Goal: Task Accomplishment & Management: Manage account settings

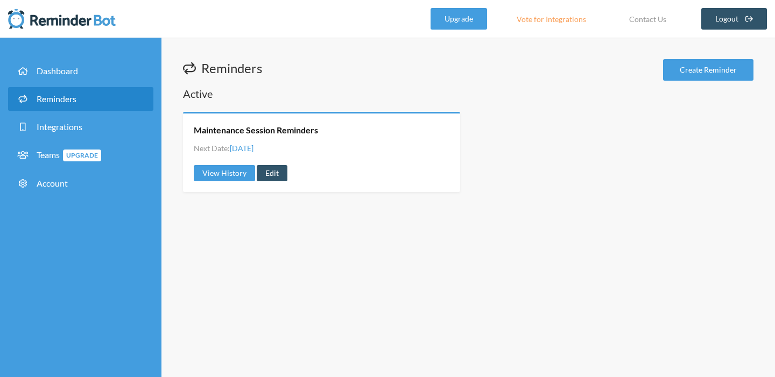
click at [527, 75] on div "Reminders Create Reminder" at bounding box center [468, 71] width 570 height 24
click at [277, 176] on link "Edit" at bounding box center [272, 173] width 31 height 16
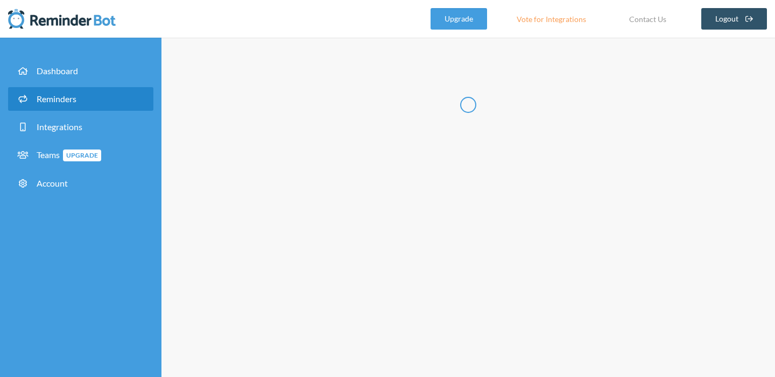
type input "Maintenance Session Reminders"
select select "08:00:00"
select select "09:00:00"
select select "10:30:00"
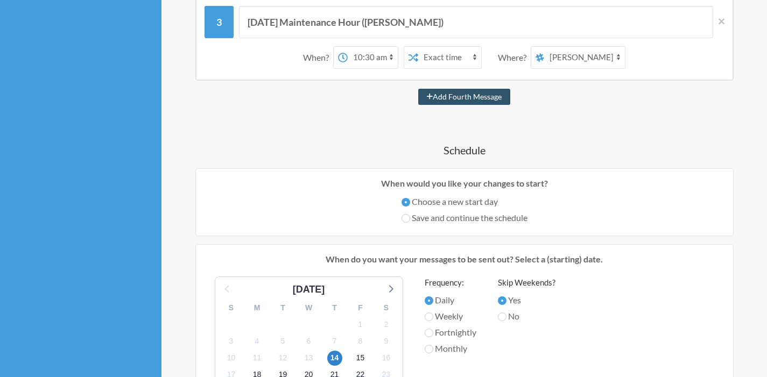
scroll to position [307, 0]
click at [586, 60] on select "[PERSON_NAME] Greenhouse Announcements The Tiger Lillys" at bounding box center [584, 58] width 81 height 22
select select "spaces/AAQAdgMpaec"
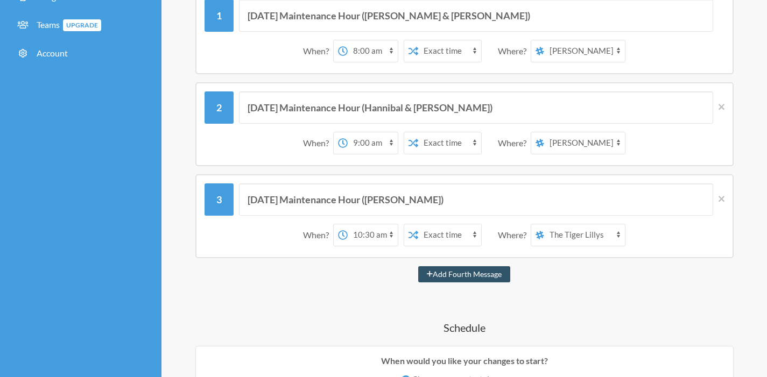
scroll to position [81, 0]
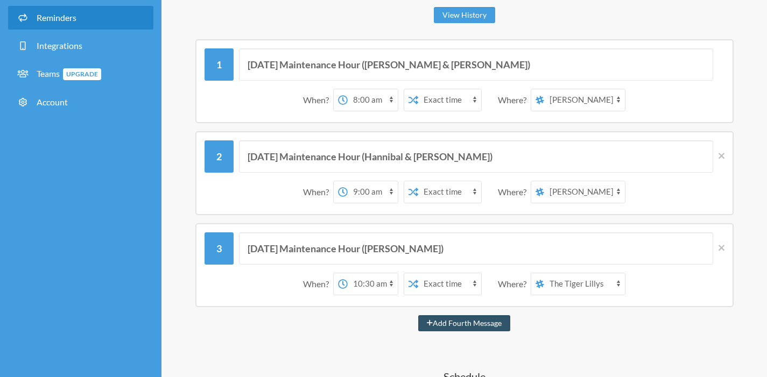
click at [561, 193] on select "[PERSON_NAME] Greenhouse Announcements The Tiger Lillys" at bounding box center [584, 192] width 81 height 22
select select "spaces/AAQAdgMpaec"
click at [564, 101] on select "[PERSON_NAME] Greenhouse Announcements The Tiger Lillys" at bounding box center [584, 100] width 81 height 22
select select "spaces/AAQAdgMpaec"
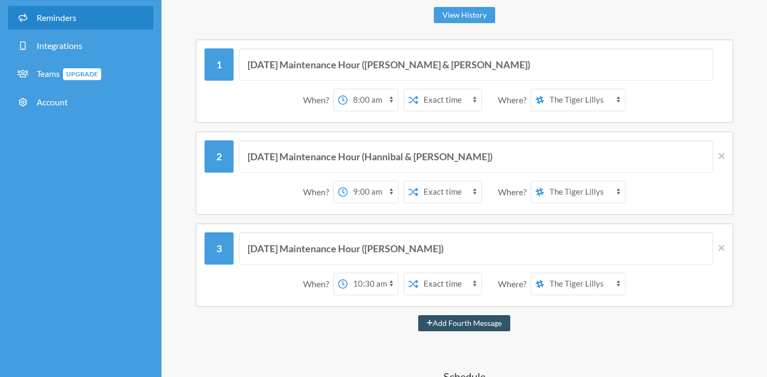
click at [187, 90] on div "[DATE] Maintenance Hour ([PERSON_NAME] & [PERSON_NAME]) When? 12:00 am 12:15 am…" at bounding box center [464, 81] width 562 height 84
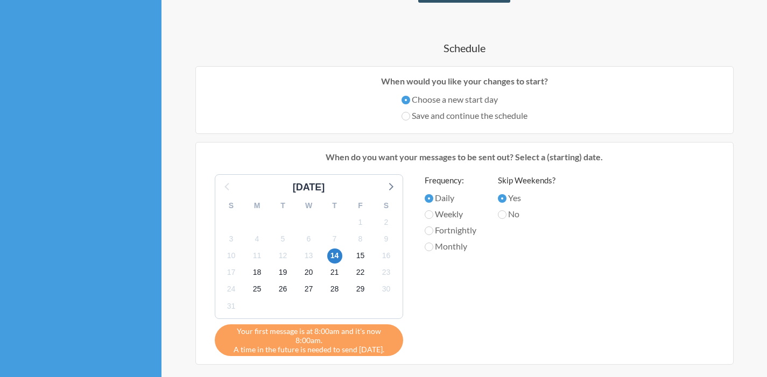
scroll to position [438, 0]
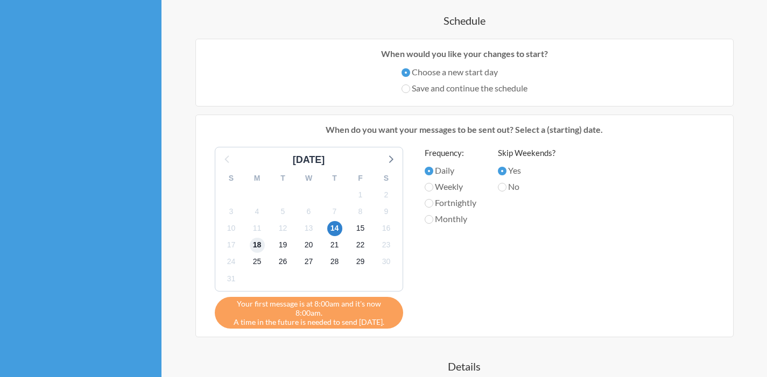
click at [257, 247] on span "18" at bounding box center [257, 245] width 15 height 15
click at [427, 186] on input "Weekly" at bounding box center [429, 187] width 9 height 9
radio input "true"
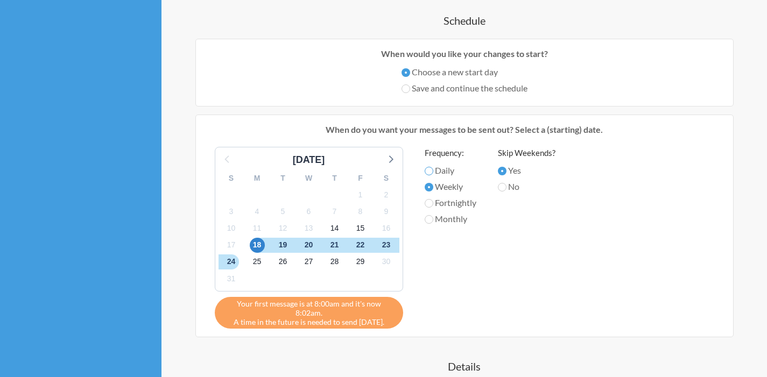
click at [432, 169] on input "Daily" at bounding box center [429, 171] width 9 height 9
radio input "true"
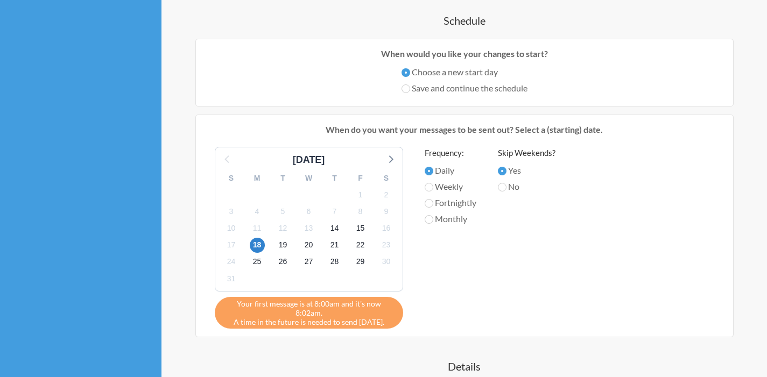
click at [527, 206] on div "Skip Weekends? Yes No" at bounding box center [527, 235] width 58 height 177
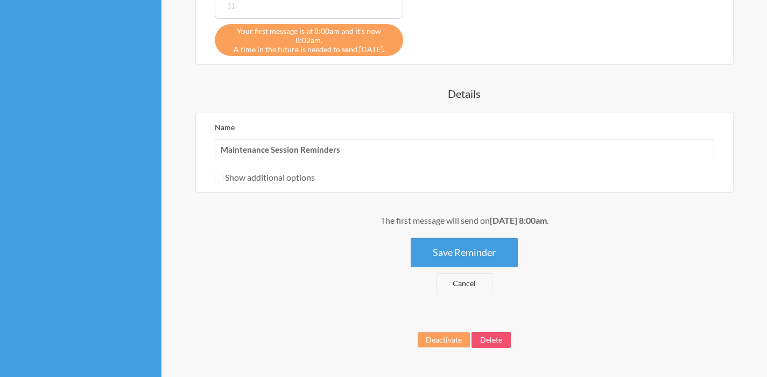
scroll to position [731, 0]
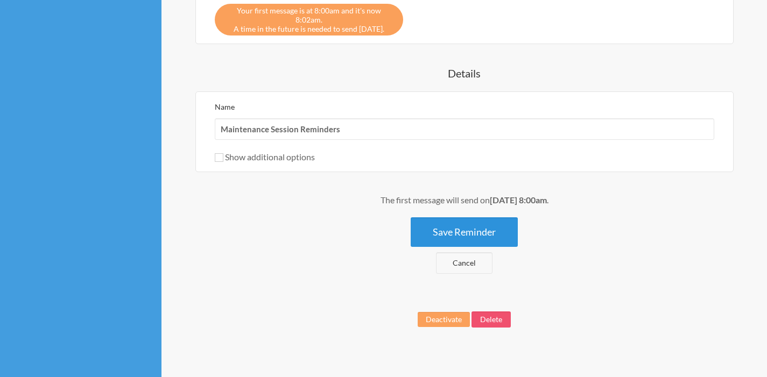
click at [485, 217] on button "Save Reminder" at bounding box center [464, 232] width 107 height 30
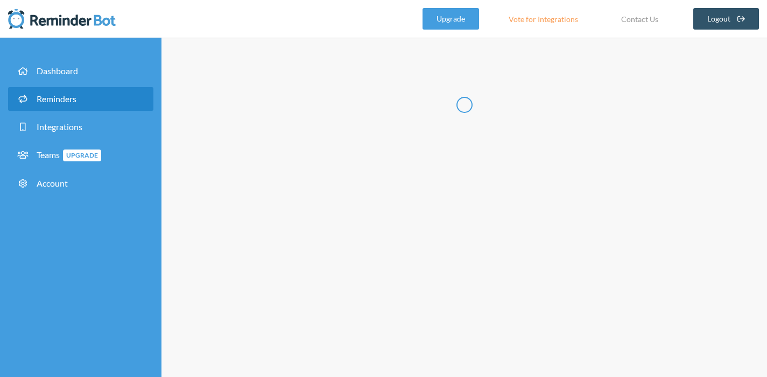
scroll to position [0, 0]
